Goal: Information Seeking & Learning: Learn about a topic

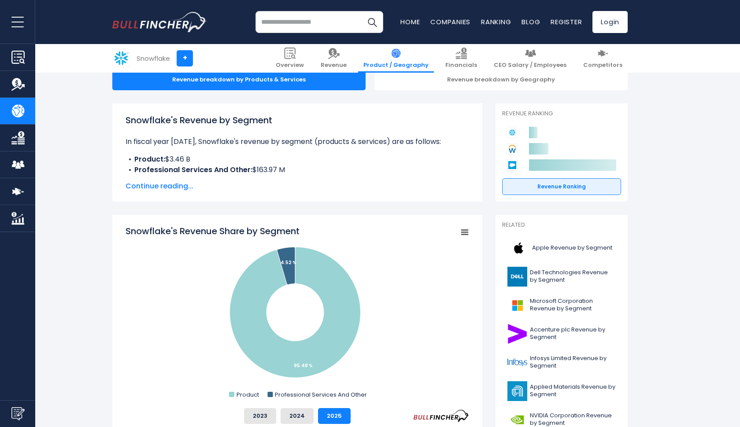
scroll to position [97, 0]
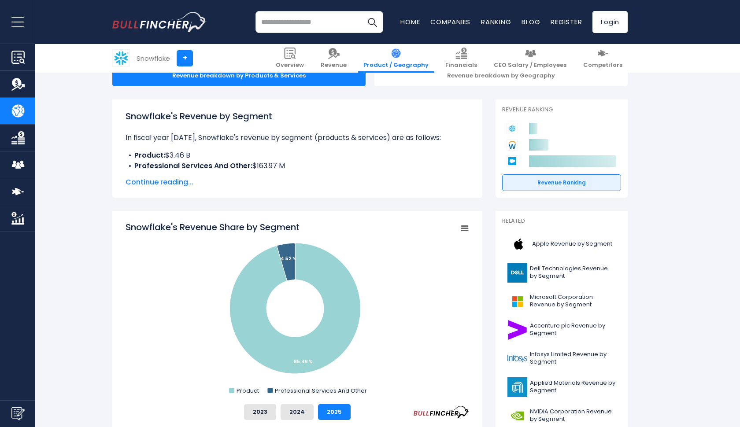
click at [172, 183] on span "Continue reading..." at bounding box center [298, 182] width 344 height 11
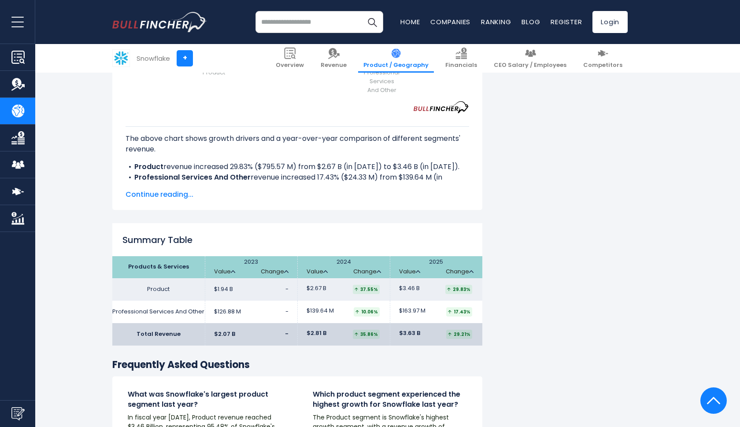
scroll to position [1257, 0]
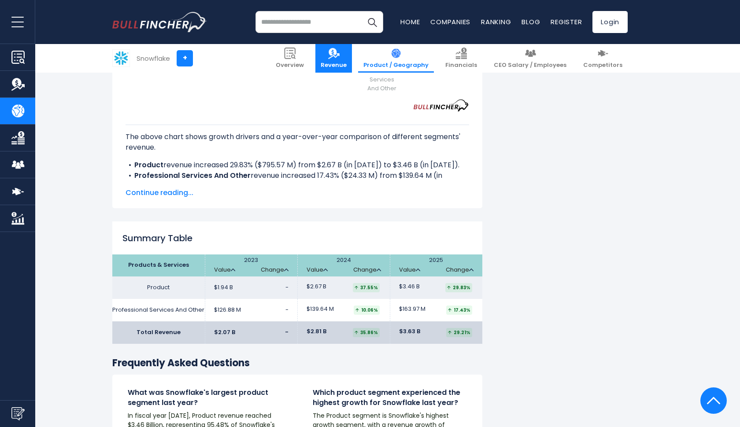
click at [352, 60] on link "Revenue" at bounding box center [333, 58] width 37 height 29
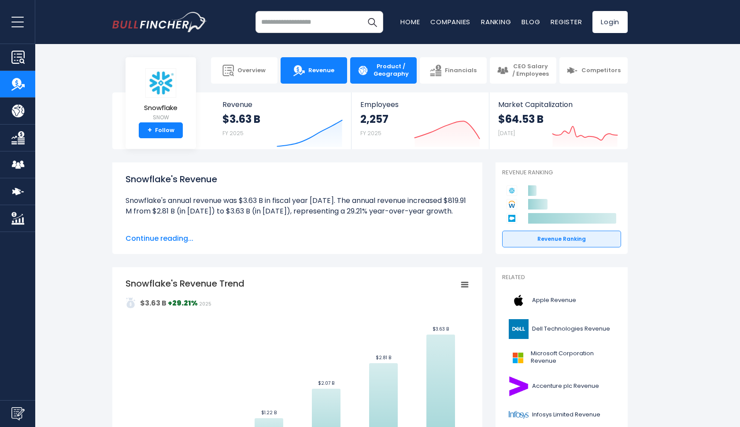
click at [404, 73] on span "Product / Geography" at bounding box center [390, 70] width 37 height 15
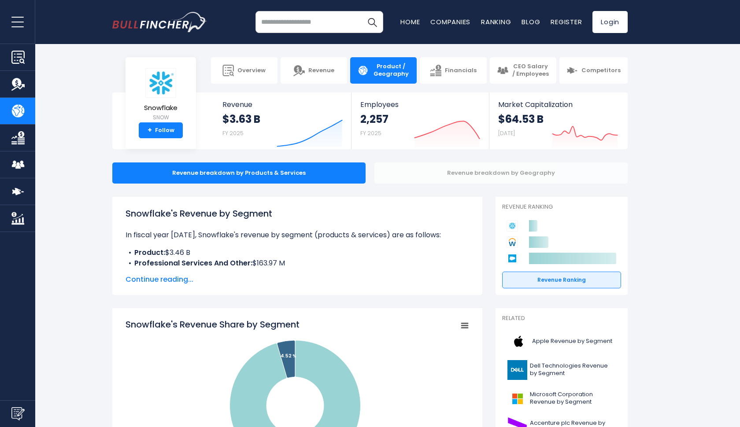
click at [490, 174] on div "Revenue breakdown by Geography" at bounding box center [500, 173] width 253 height 21
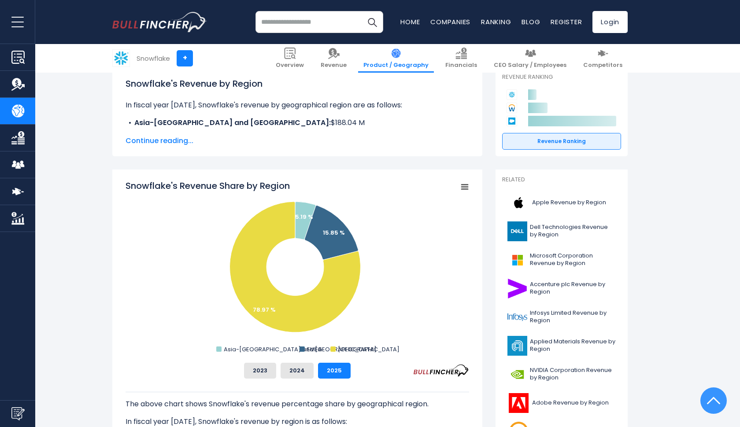
scroll to position [124, 0]
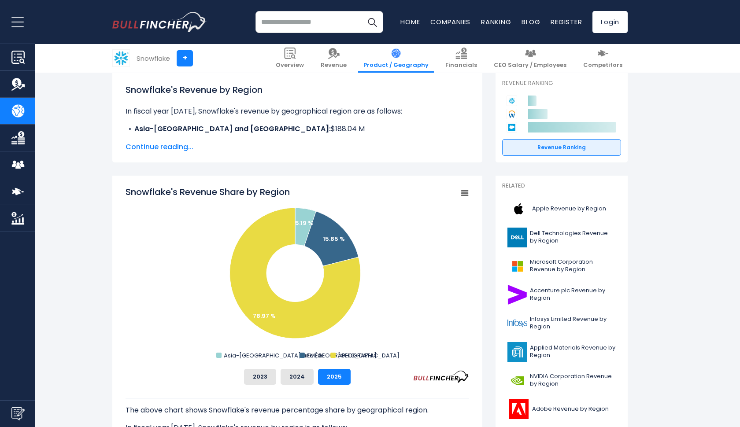
click at [164, 146] on span "Continue reading..." at bounding box center [298, 147] width 344 height 11
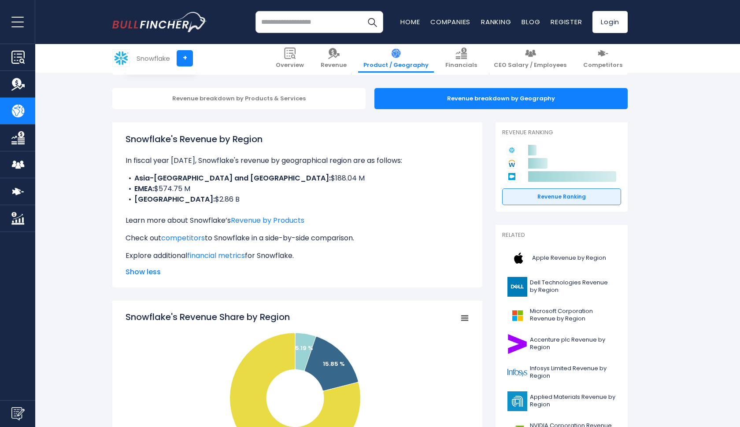
scroll to position [70, 0]
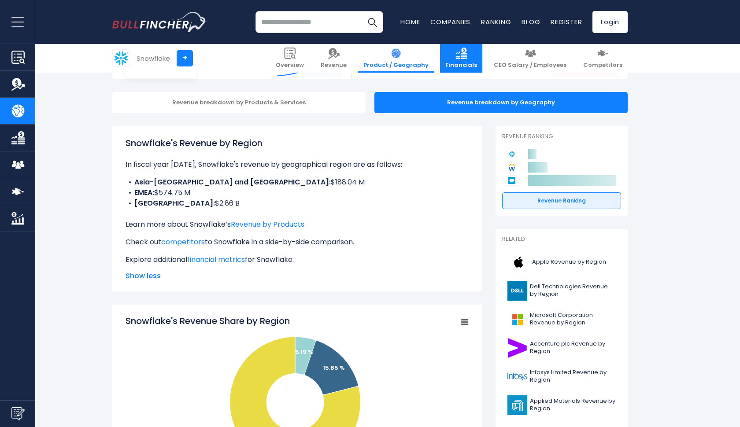
click at [467, 58] on img at bounding box center [461, 53] width 11 height 11
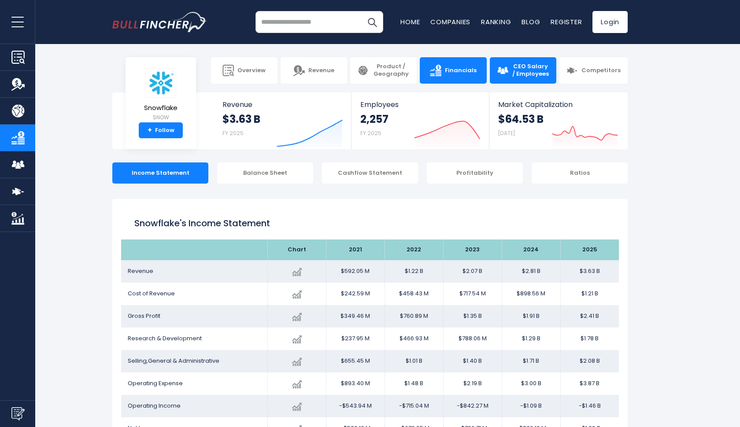
click at [522, 74] on span "CEO Salary / Employees" at bounding box center [530, 70] width 37 height 15
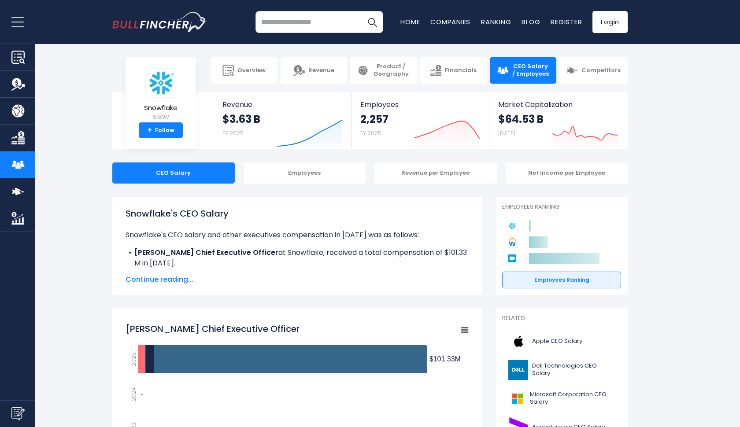
click at [152, 277] on span "Continue reading..." at bounding box center [298, 279] width 344 height 11
